Goal: Task Accomplishment & Management: Manage account settings

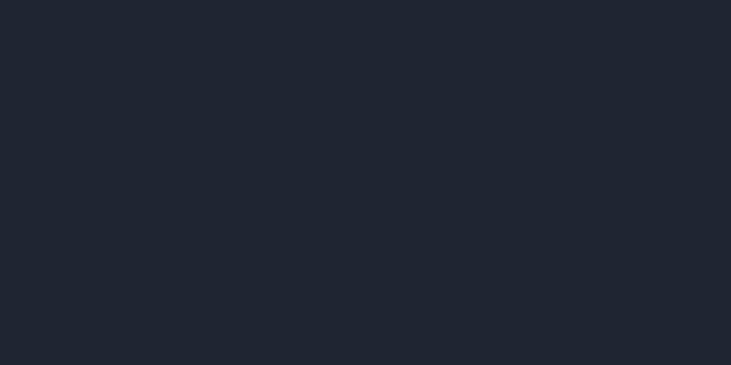
click at [219, 90] on div at bounding box center [365, 182] width 731 height 365
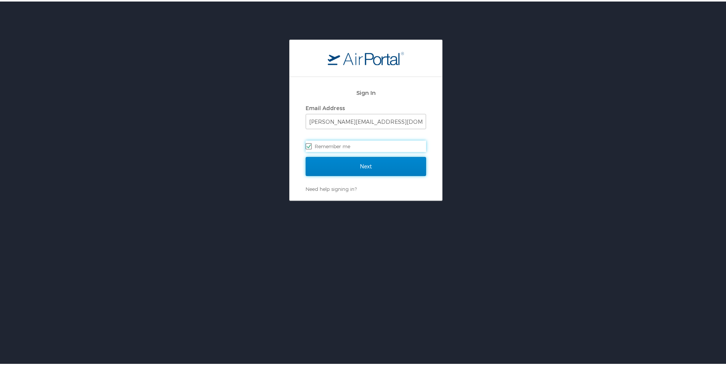
click at [362, 166] on input "Next" at bounding box center [365, 164] width 120 height 19
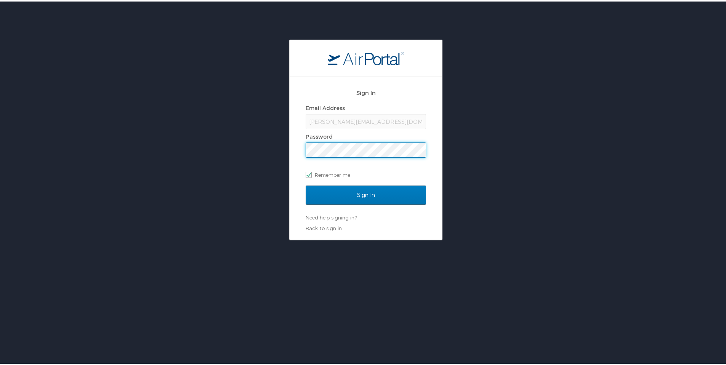
click at [362, 166] on div "Email Address lizzie@danceteamunion.com Password Remember me" at bounding box center [365, 140] width 120 height 78
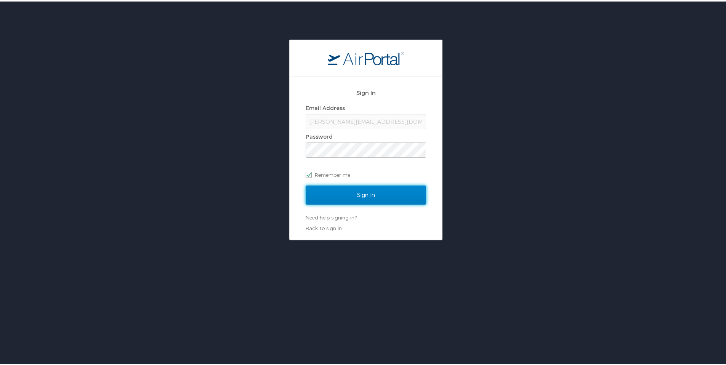
click at [356, 191] on input "Sign In" at bounding box center [365, 193] width 120 height 19
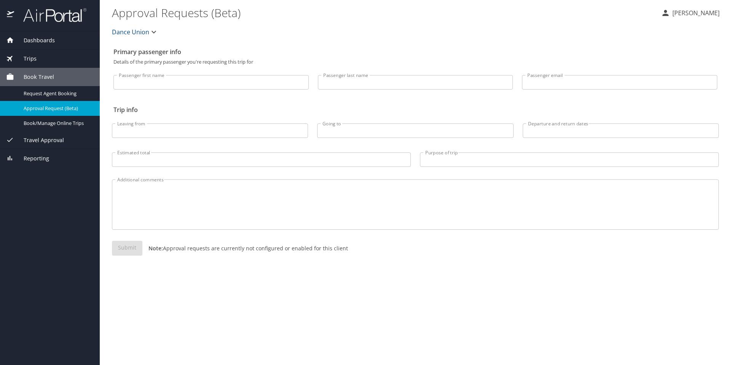
click at [38, 140] on span "Travel Approval" at bounding box center [39, 140] width 50 height 8
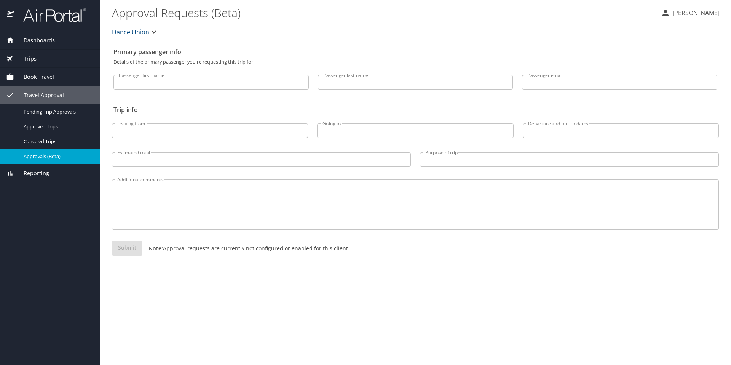
click at [49, 157] on span "Approvals (Beta)" at bounding box center [57, 156] width 67 height 7
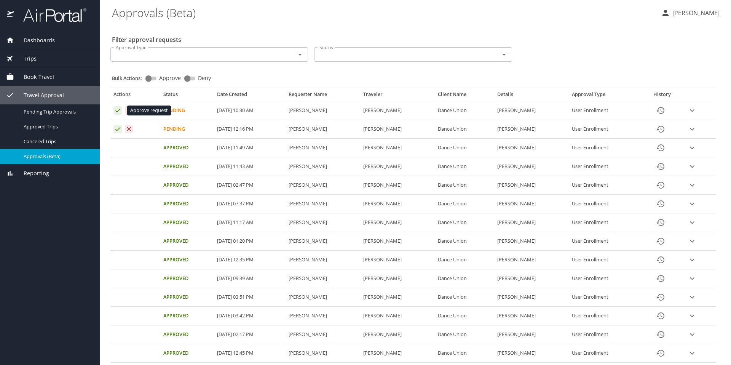
click at [119, 110] on icon "Approval table" at bounding box center [117, 111] width 5 height 4
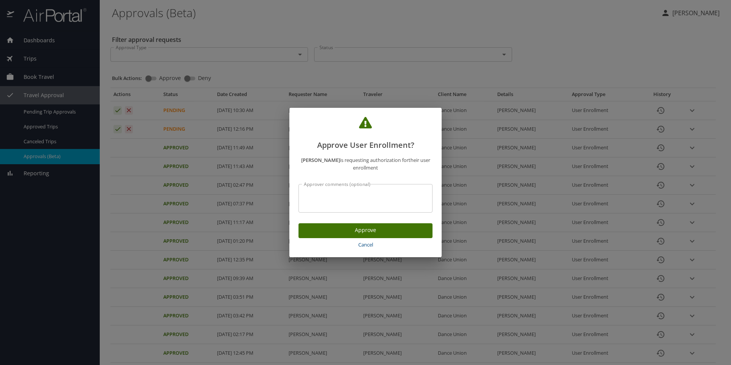
click at [379, 233] on span "Approve" at bounding box center [366, 230] width 122 height 10
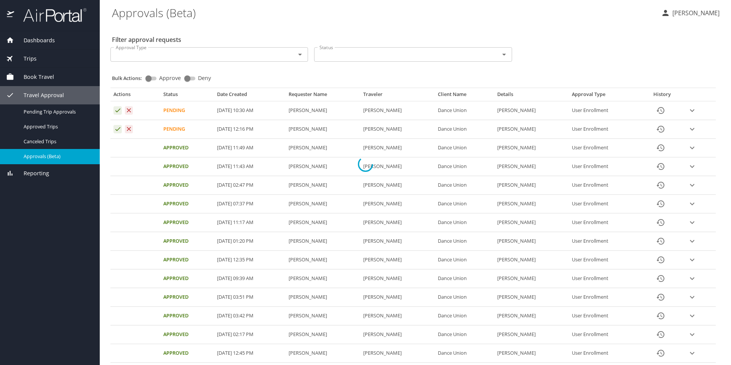
click at [117, 129] on div at bounding box center [365, 163] width 731 height 401
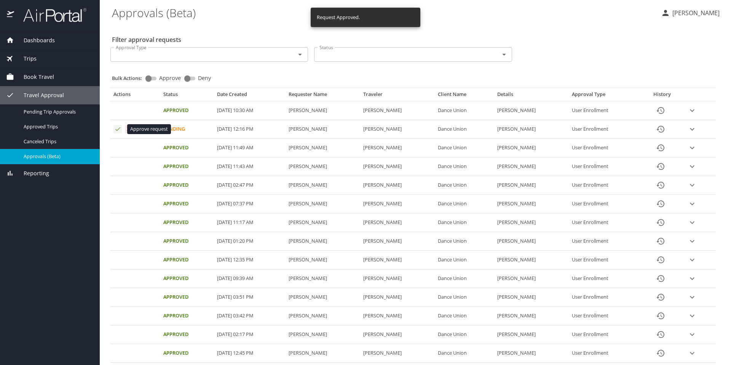
click at [117, 128] on icon "Approval table" at bounding box center [117, 128] width 7 height 7
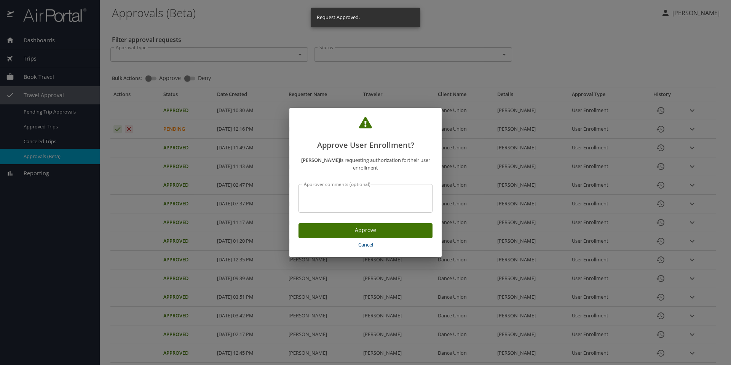
click at [360, 235] on button "Approve" at bounding box center [366, 230] width 134 height 15
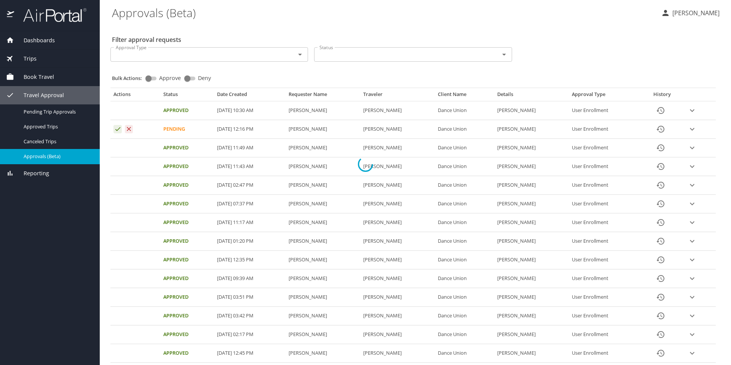
click at [289, 93] on div at bounding box center [365, 163] width 731 height 401
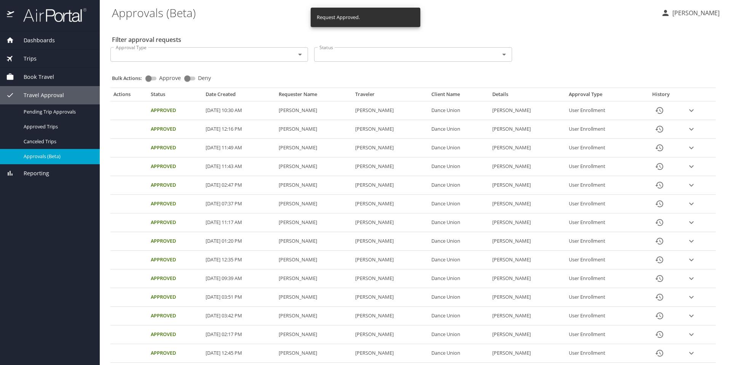
click at [285, 94] on th "Requester Name" at bounding box center [314, 96] width 76 height 10
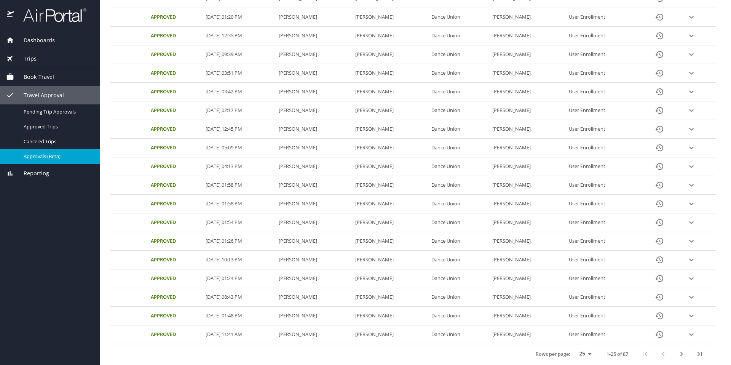
scroll to position [226, 0]
click at [578, 350] on select "25 50 100" at bounding box center [583, 351] width 21 height 11
select select "100"
click at [573, 346] on select "25 50 100" at bounding box center [583, 351] width 21 height 11
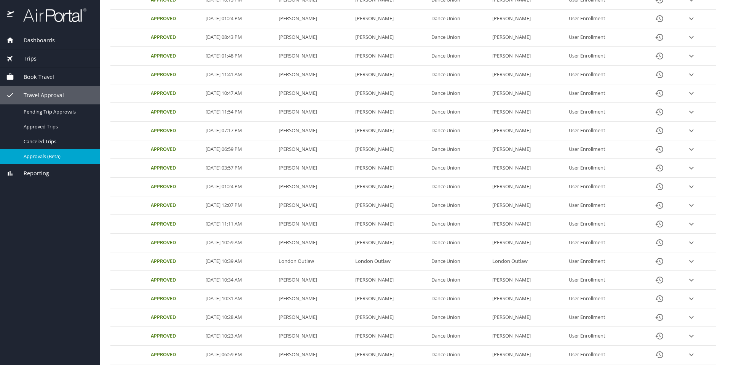
click at [286, 317] on td "[PERSON_NAME]" at bounding box center [314, 317] width 76 height 19
click at [694, 317] on icon "expand row" at bounding box center [691, 317] width 9 height 9
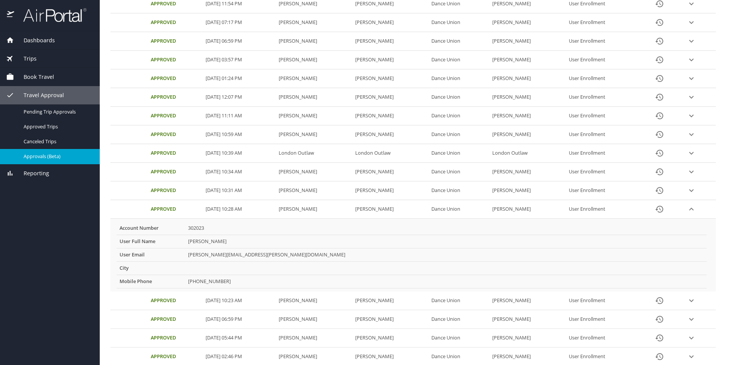
scroll to position [607, 0]
